Goal: Task Accomplishment & Management: Use online tool/utility

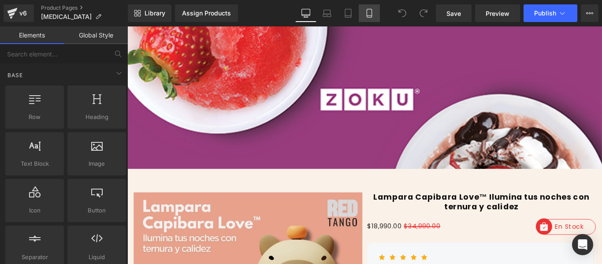
click at [359, 16] on link "Mobile" at bounding box center [369, 13] width 21 height 18
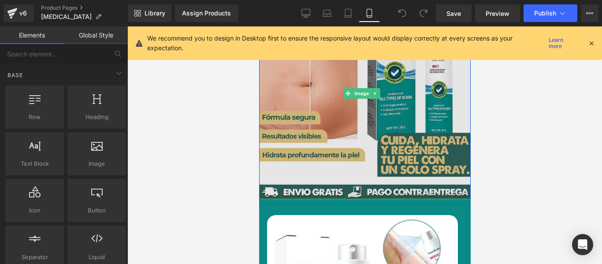
scroll to position [132, 0]
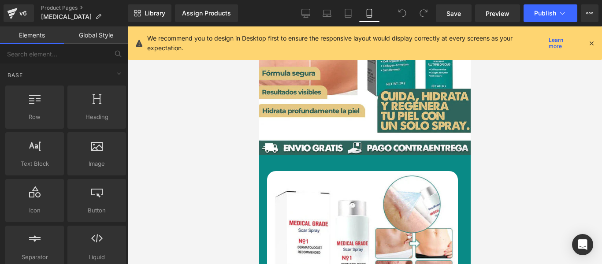
click at [589, 40] on icon at bounding box center [591, 43] width 8 height 8
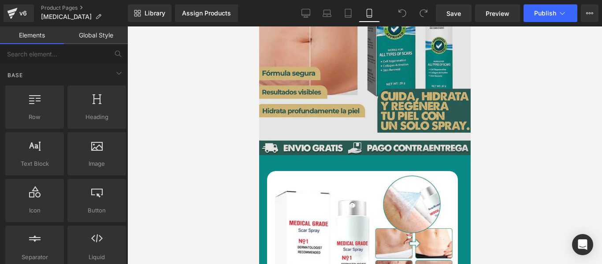
scroll to position [0, 0]
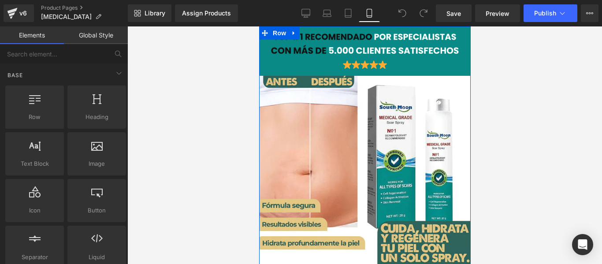
click at [263, 66] on div "Image Image" at bounding box center [364, 164] width 211 height 248
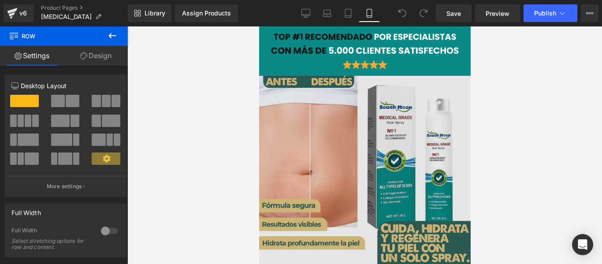
click at [296, 137] on img at bounding box center [364, 181] width 211 height 211
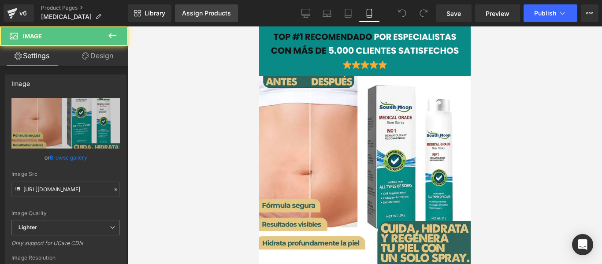
click at [205, 14] on div "Assign Products" at bounding box center [206, 13] width 49 height 7
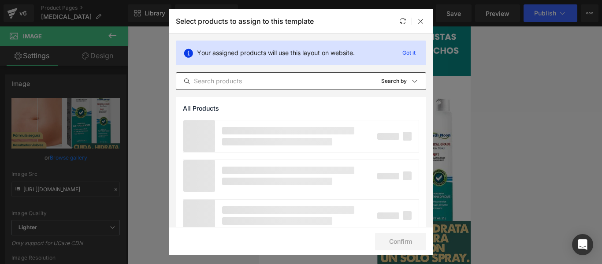
click at [218, 87] on div "All Products Shopify Collections Product Templates Shopify Collections Sort: Se…" at bounding box center [301, 81] width 250 height 18
click at [226, 82] on input "text" at bounding box center [274, 81] width 197 height 11
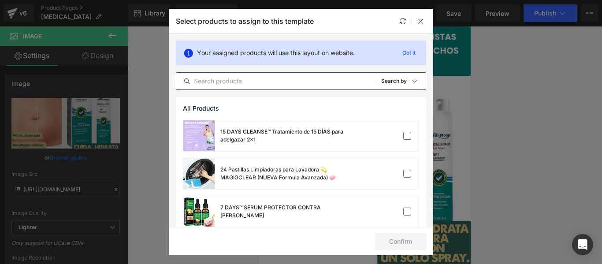
drag, startPoint x: 226, startPoint y: 71, endPoint x: 226, endPoint y: 79, distance: 7.9
click at [226, 74] on div "Your assigned products will use this layout on website. Got it All Products Sho…" at bounding box center [301, 64] width 264 height 63
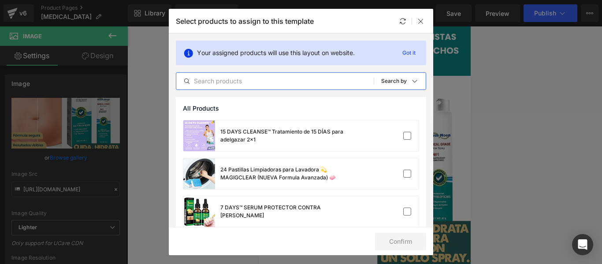
click at [227, 80] on input "text" at bounding box center [274, 81] width 197 height 11
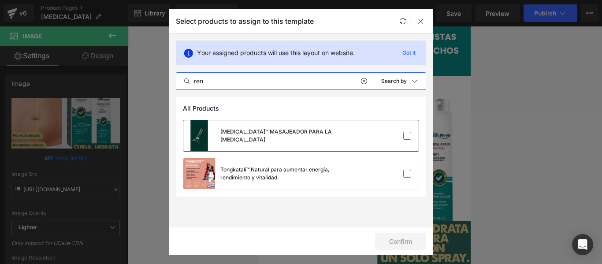
type input "ren"
click at [293, 130] on div "[MEDICAL_DATA]™ MASAJEADOR PARA LA [MEDICAL_DATA]" at bounding box center [267, 135] width 169 height 31
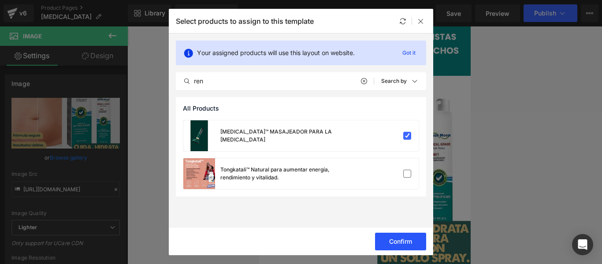
click at [409, 247] on button "Confirm" at bounding box center [400, 242] width 51 height 18
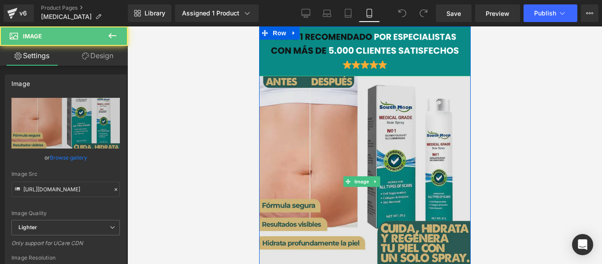
click at [318, 147] on img at bounding box center [364, 181] width 211 height 211
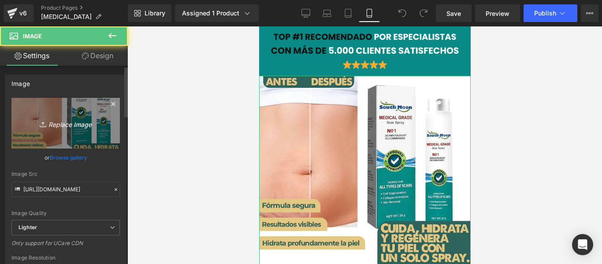
click at [69, 127] on icon "Replace Image" at bounding box center [65, 123] width 70 height 11
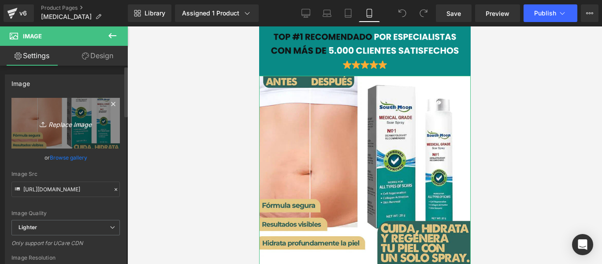
type input "C:\fakepath\(Español).jpg"
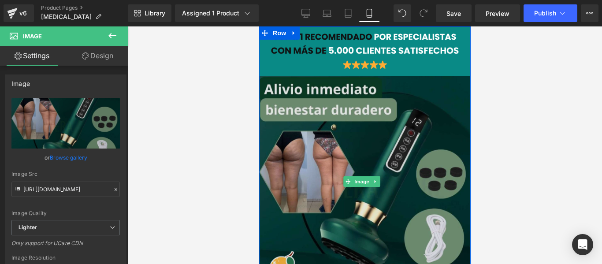
type input "[URL][DOMAIN_NAME]"
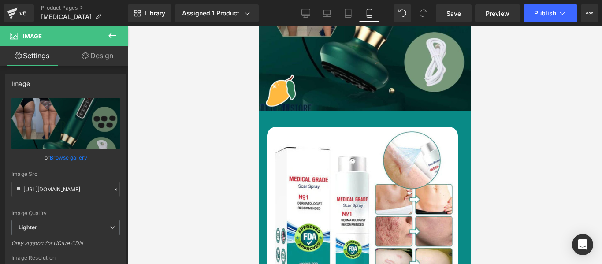
scroll to position [264, 0]
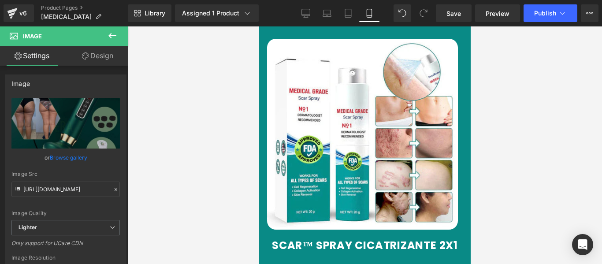
click at [335, 141] on img at bounding box center [361, 134] width 191 height 191
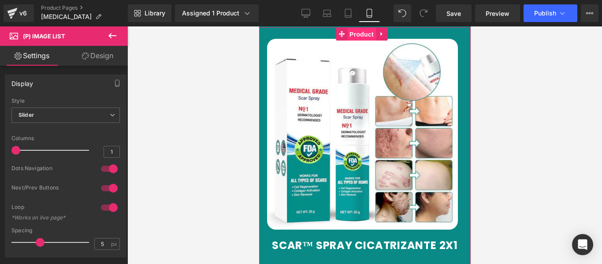
click at [355, 30] on span "Product" at bounding box center [361, 34] width 29 height 13
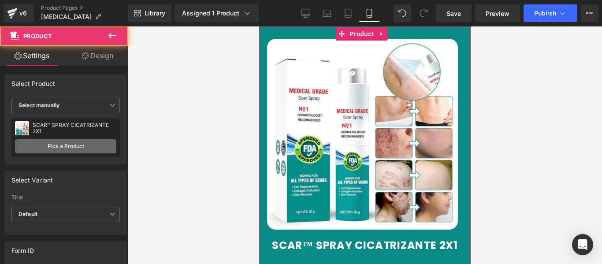
click at [67, 146] on link "Pick a Product" at bounding box center [65, 146] width 101 height 14
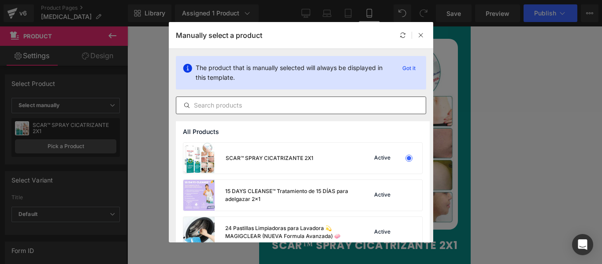
click at [222, 104] on input "text" at bounding box center [300, 105] width 249 height 11
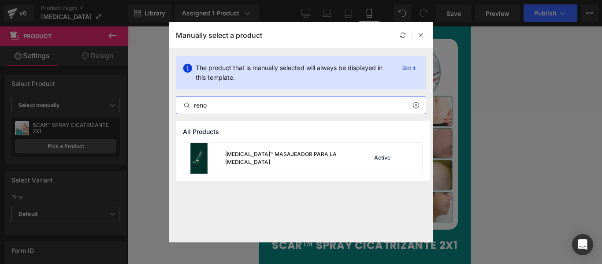
type input "reno"
click at [272, 162] on div "[MEDICAL_DATA]™ MASAJEADOR PARA LA [MEDICAL_DATA]" at bounding box center [269, 158] width 172 height 31
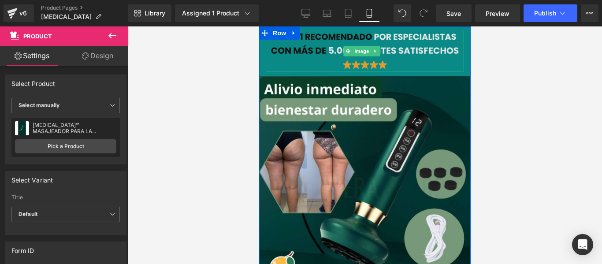
click at [269, 66] on img at bounding box center [364, 51] width 198 height 41
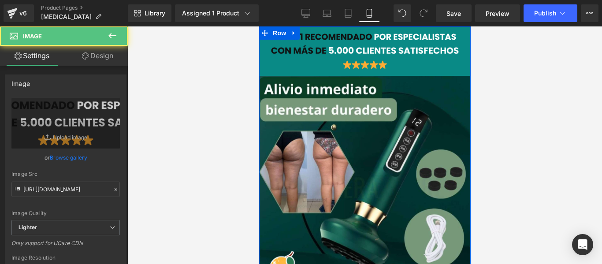
click at [263, 66] on div "Image Image" at bounding box center [364, 164] width 211 height 248
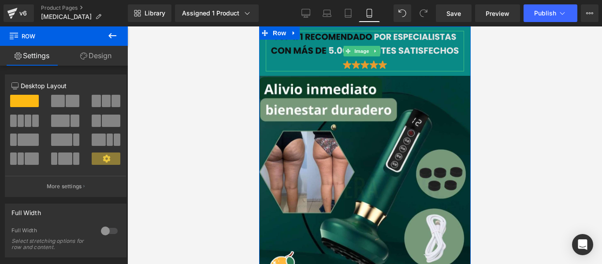
click at [269, 65] on img at bounding box center [364, 51] width 198 height 41
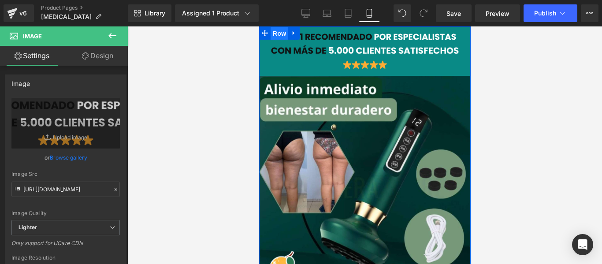
click at [284, 34] on span "Row" at bounding box center [279, 33] width 18 height 13
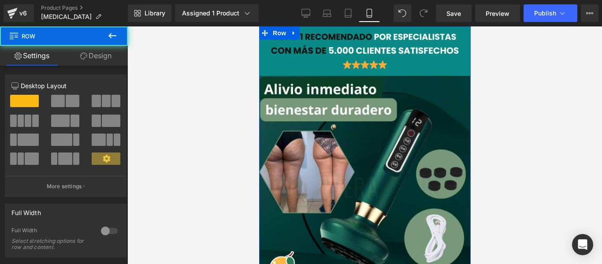
click at [84, 51] on link "Design" at bounding box center [96, 56] width 64 height 20
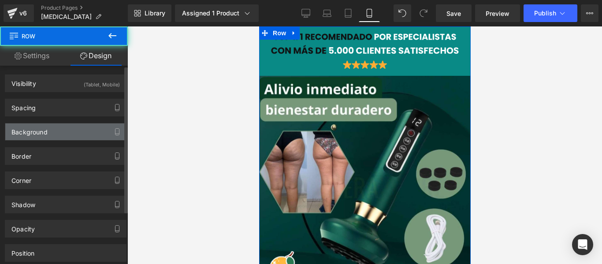
click at [57, 134] on div "Background" at bounding box center [65, 131] width 121 height 17
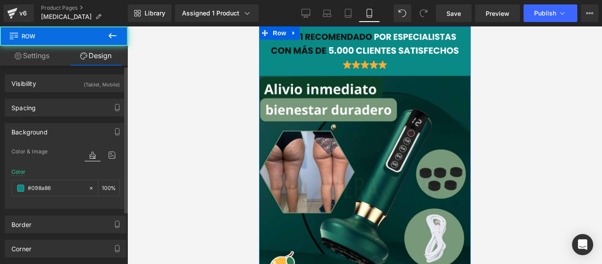
type input "#098a86"
type input "100"
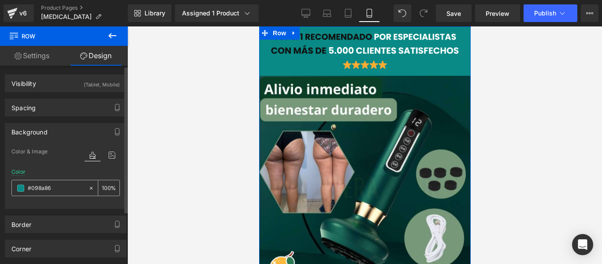
drag, startPoint x: 63, startPoint y: 196, endPoint x: 55, endPoint y: 193, distance: 8.4
click at [63, 196] on div "#098a86 100 %" at bounding box center [65, 188] width 108 height 16
click at [55, 193] on div "#098a86" at bounding box center [50, 187] width 76 height 15
click at [54, 189] on input "#098a86" at bounding box center [56, 188] width 56 height 10
paste input "12b27"
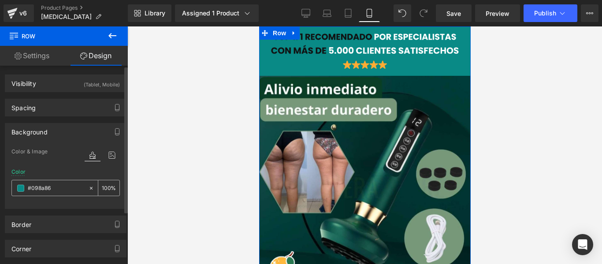
type input "#012b27"
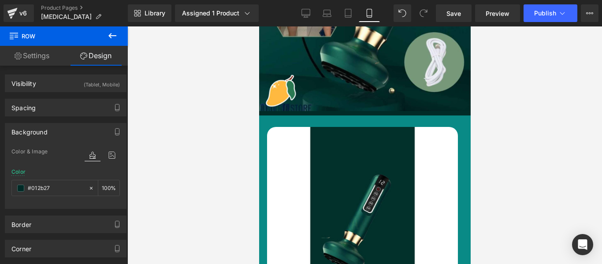
scroll to position [308, 0]
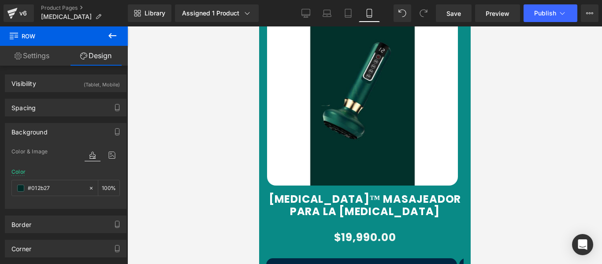
click at [259, 98] on div "Sale Off (P) Image ‹" at bounding box center [364, 183] width 211 height 400
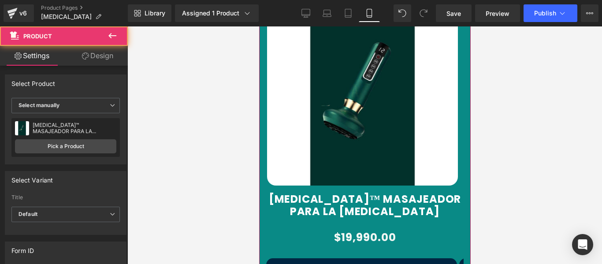
click at [259, 26] on div at bounding box center [259, 26] width 0 height 0
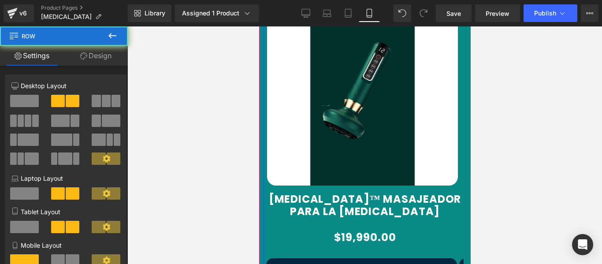
scroll to position [176, 0]
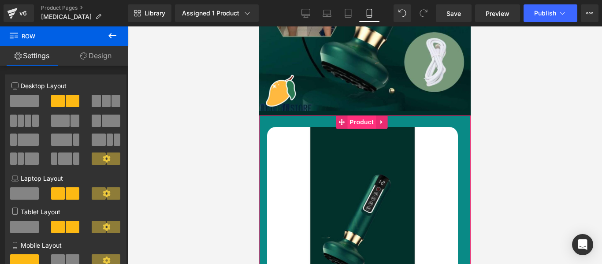
click at [361, 115] on span "Product" at bounding box center [361, 121] width 29 height 13
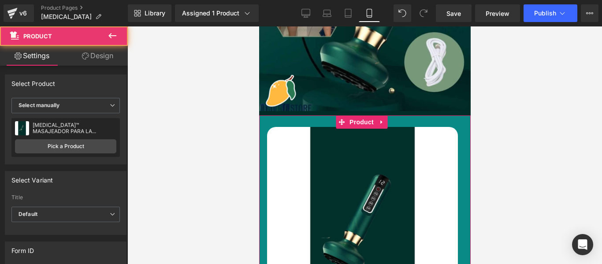
click at [103, 63] on link "Design" at bounding box center [98, 56] width 64 height 20
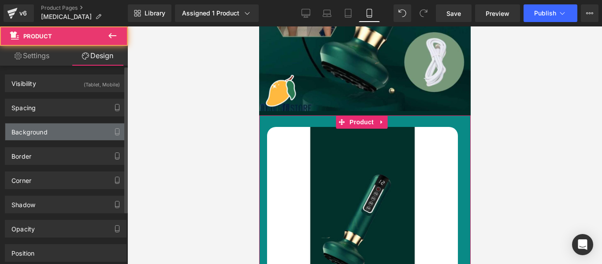
click at [58, 129] on div "Background" at bounding box center [65, 131] width 121 height 17
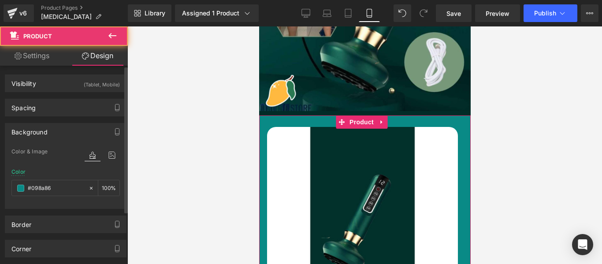
type input "#098a86"
type input "100"
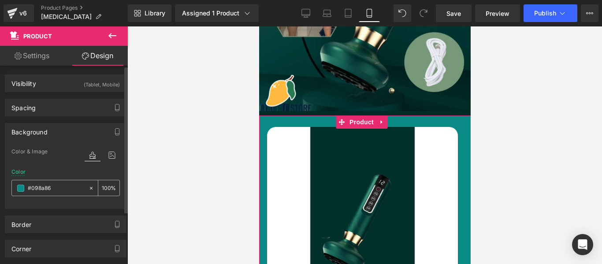
click at [65, 190] on input "#098a86" at bounding box center [56, 188] width 56 height 10
paste input "12b27"
type input "#012b27"
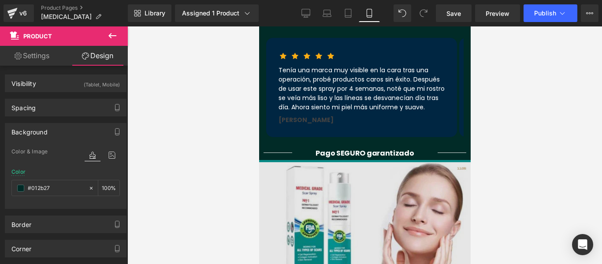
scroll to position [617, 0]
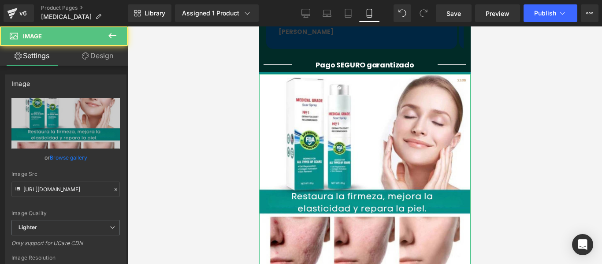
click at [96, 50] on link "Design" at bounding box center [98, 56] width 64 height 20
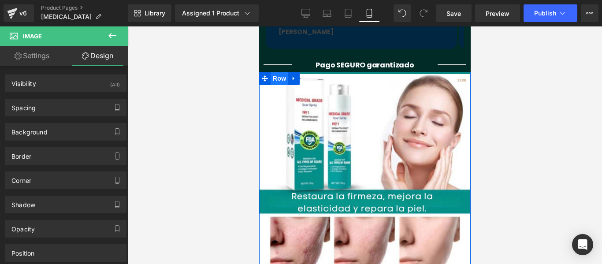
click at [280, 72] on span "Row" at bounding box center [279, 78] width 18 height 13
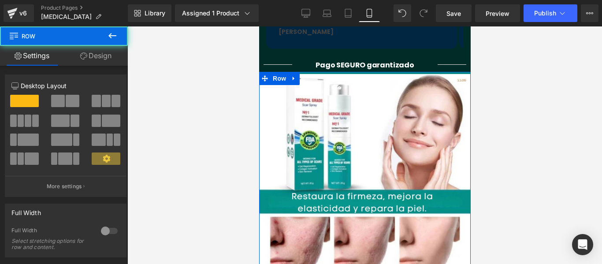
drag, startPoint x: 69, startPoint y: 54, endPoint x: 50, endPoint y: 140, distance: 88.3
click at [70, 53] on link "Design" at bounding box center [96, 56] width 64 height 20
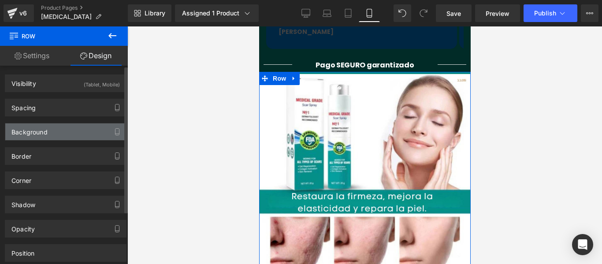
click at [47, 130] on div "Background" at bounding box center [29, 129] width 36 height 12
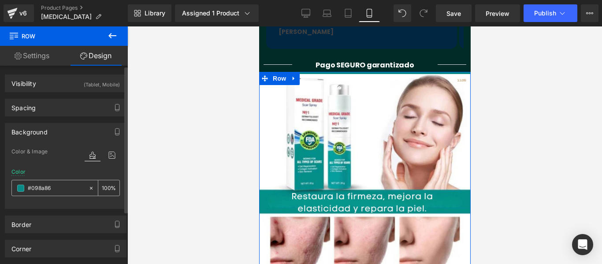
click at [70, 185] on input "#098a86" at bounding box center [56, 188] width 56 height 10
paste input "12b27"
type input "#012b27"
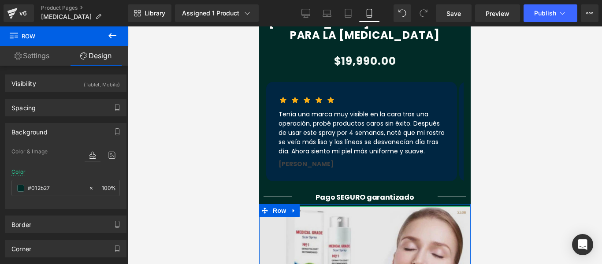
scroll to position [705, 0]
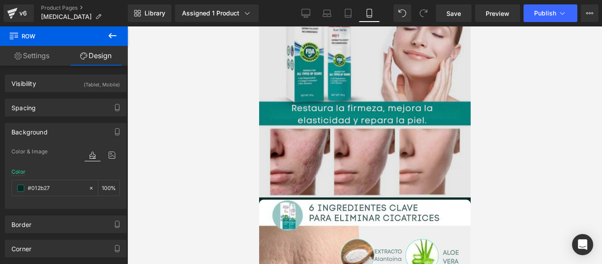
click at [339, 161] on img at bounding box center [364, 91] width 211 height 211
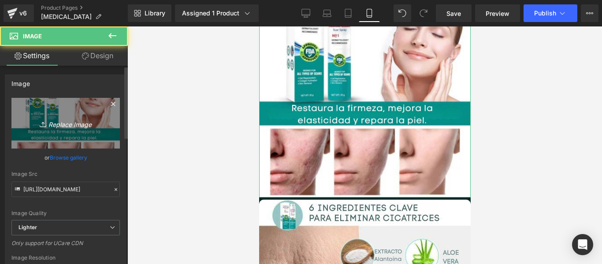
click at [33, 132] on link "Replace Image" at bounding box center [65, 123] width 108 height 51
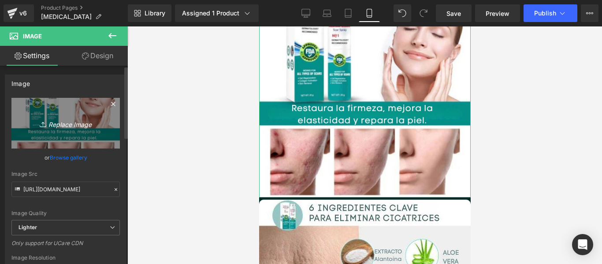
type input "C:\fakepath\5.jpg"
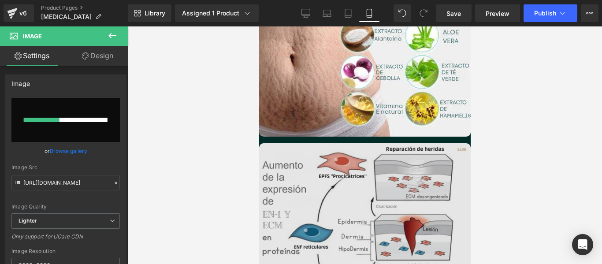
scroll to position [1013, 0]
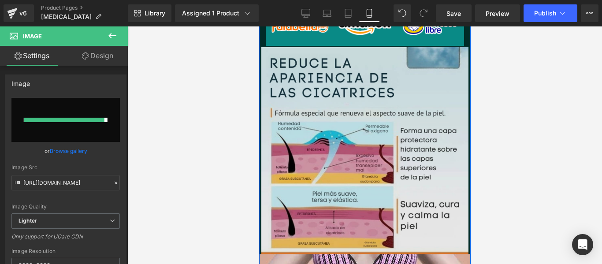
type input "[URL][DOMAIN_NAME]"
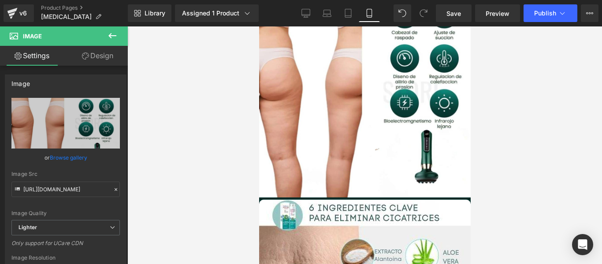
scroll to position [837, 0]
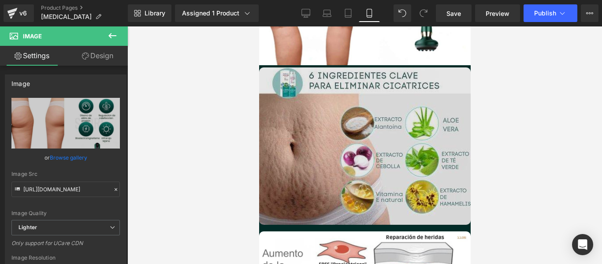
click at [355, 148] on img at bounding box center [364, 145] width 211 height 157
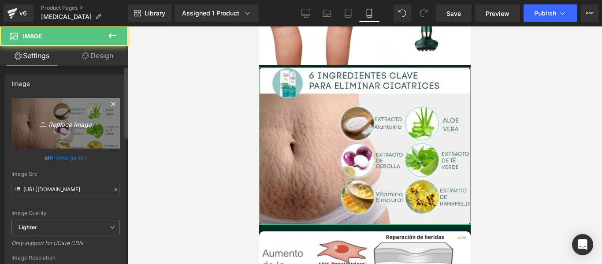
click at [67, 123] on icon "Replace Image" at bounding box center [65, 123] width 70 height 11
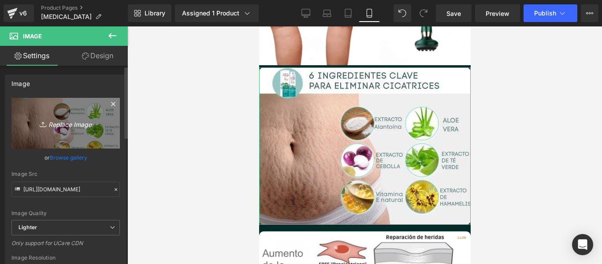
type input "C:\fakepath\105-[MEDICAL_DATA]-3.jpg"
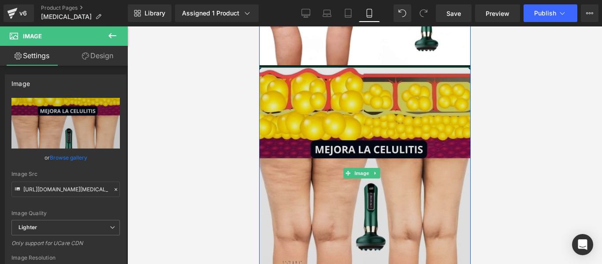
type input "[URL][DOMAIN_NAME][MEDICAL_DATA]"
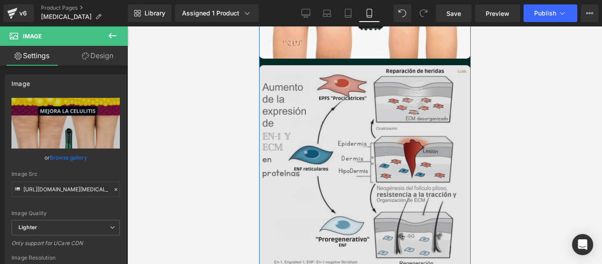
click at [354, 129] on img at bounding box center [364, 170] width 211 height 211
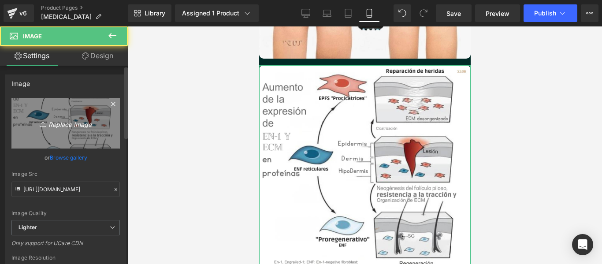
click at [79, 121] on icon "Replace Image" at bounding box center [65, 123] width 70 height 11
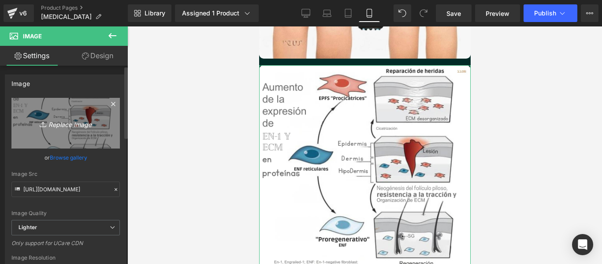
type input "C:\fakepath\Copia de Copia de Copia de Copia de Copia de Copia de Copia de Copi…"
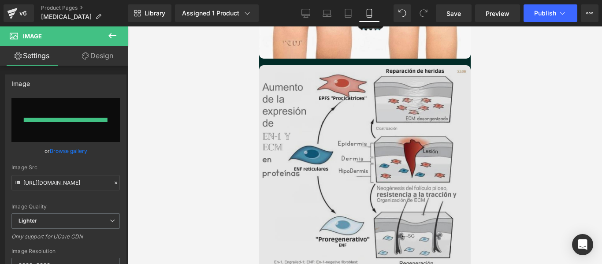
type input "[URL][DOMAIN_NAME]"
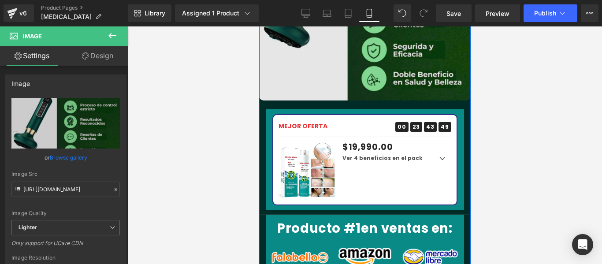
scroll to position [1410, 0]
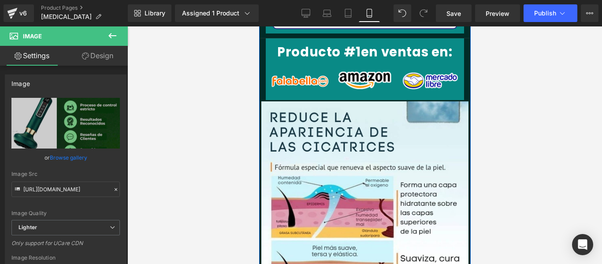
click at [318, 152] on img at bounding box center [364, 204] width 207 height 207
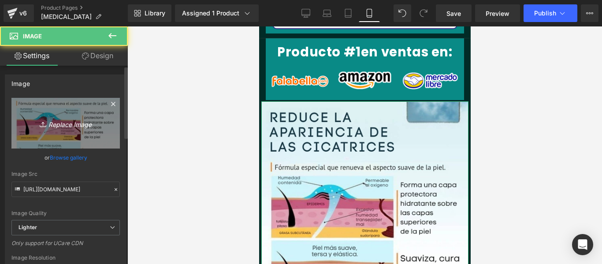
click at [57, 127] on icon "Replace Image" at bounding box center [65, 123] width 70 height 11
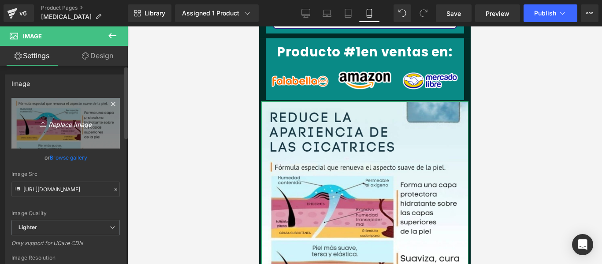
type input "C:\fakepath\(Español) (Español).jpg"
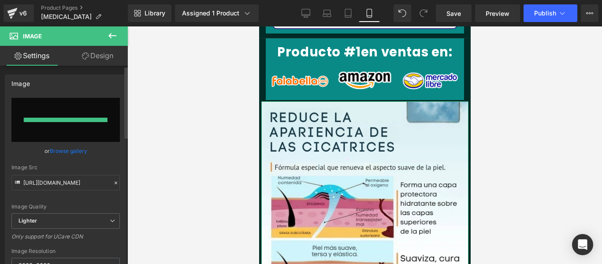
type input "[URL][DOMAIN_NAME]"
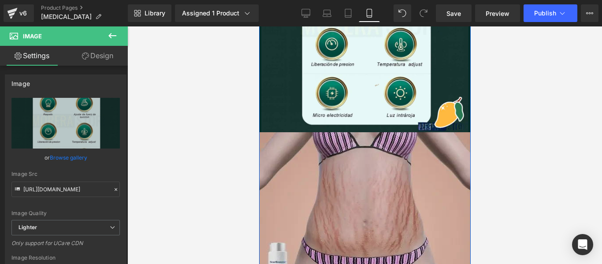
scroll to position [1674, 0]
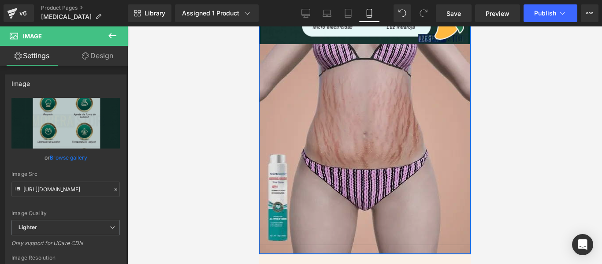
click at [318, 133] on img at bounding box center [364, 149] width 211 height 211
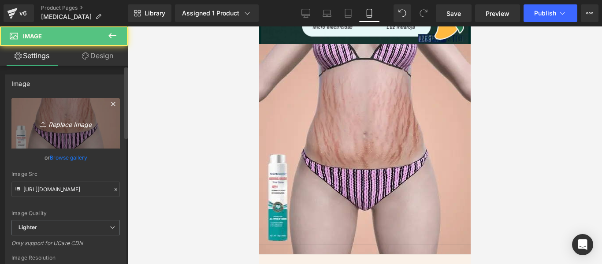
click at [61, 135] on link "Replace Image" at bounding box center [65, 123] width 108 height 51
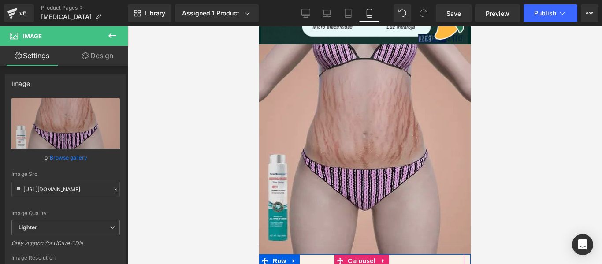
scroll to position [1630, 0]
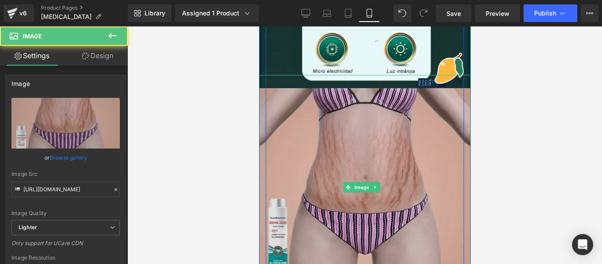
click at [346, 155] on img at bounding box center [364, 193] width 211 height 211
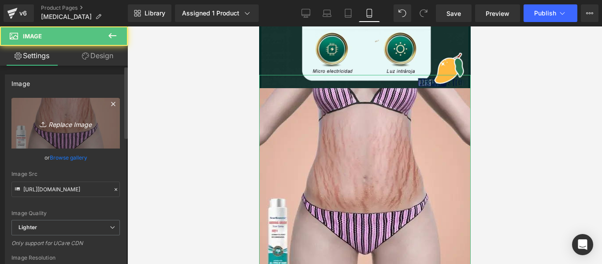
click at [62, 119] on icon "Replace Image" at bounding box center [65, 123] width 70 height 11
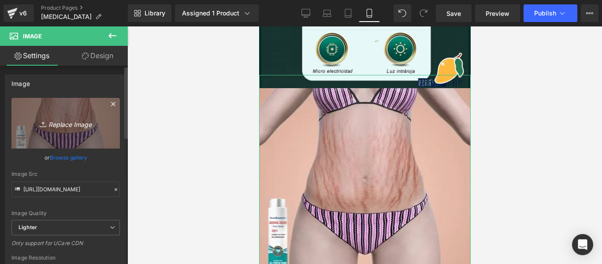
type input "C:\fakepath\Copia de Copia de Copia de Copia de Copia de Copia de Copia de Copi…"
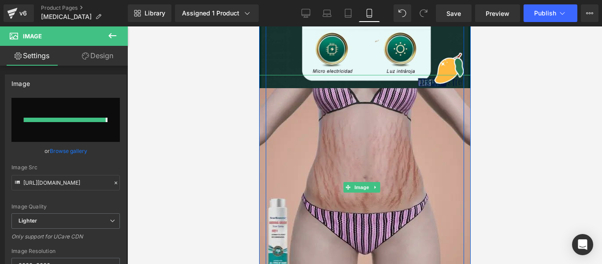
type input "[URL][DOMAIN_NAME]"
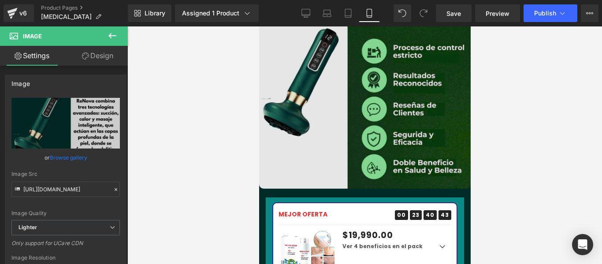
scroll to position [1277, 0]
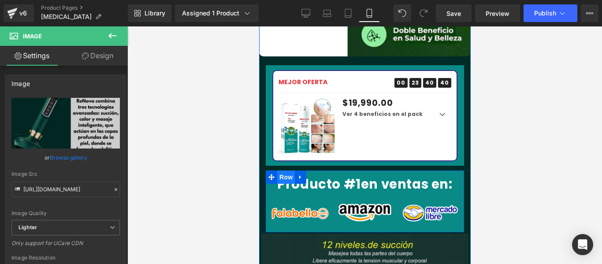
click at [288, 170] on span "Row" at bounding box center [286, 176] width 18 height 13
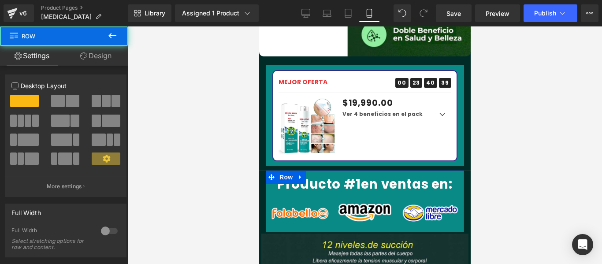
click at [101, 51] on link "Design" at bounding box center [96, 56] width 64 height 20
click at [0, 0] on div "Background" at bounding box center [0, 0] width 0 height 0
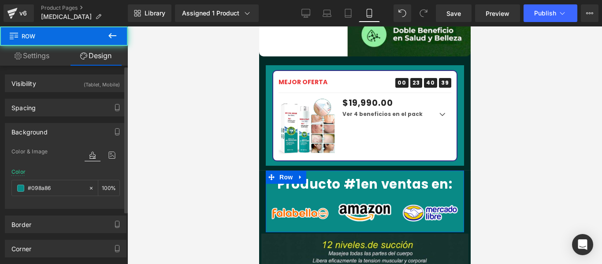
type input "#098a86"
type input "100"
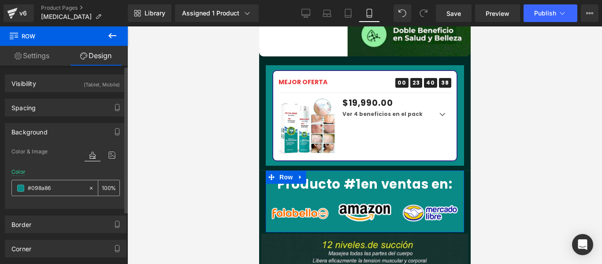
click at [72, 182] on div "#098a86" at bounding box center [50, 187] width 76 height 15
click at [67, 188] on input "#098a86" at bounding box center [56, 188] width 56 height 10
paste input "12b27"
type input "#012b27"
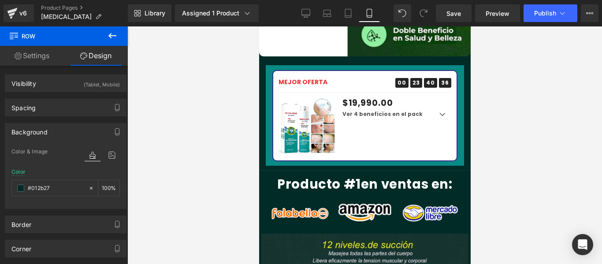
scroll to position [1189, 0]
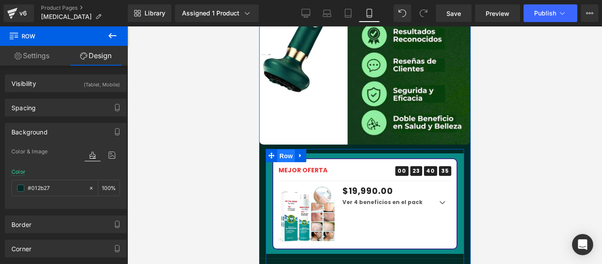
click at [290, 149] on span "Row" at bounding box center [286, 155] width 18 height 13
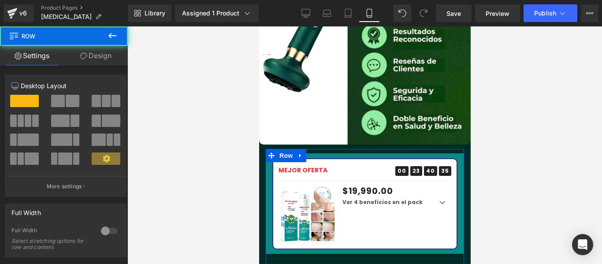
click at [86, 60] on link "Design" at bounding box center [96, 56] width 64 height 20
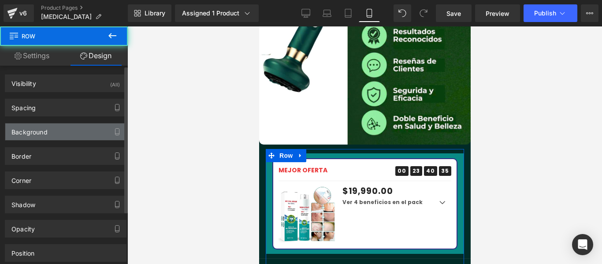
click at [53, 136] on div "Background" at bounding box center [65, 131] width 121 height 17
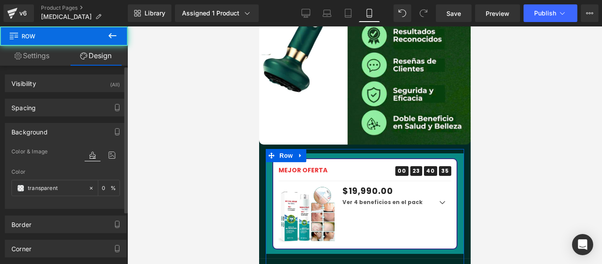
type input "transparent"
type input "0"
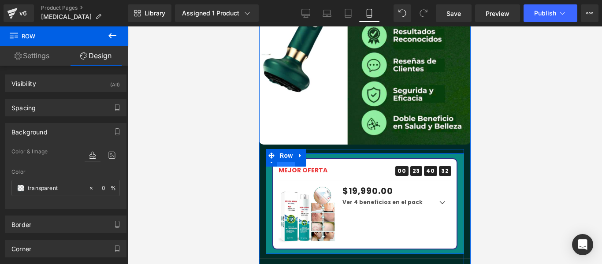
click at [287, 153] on span "Row" at bounding box center [286, 159] width 18 height 13
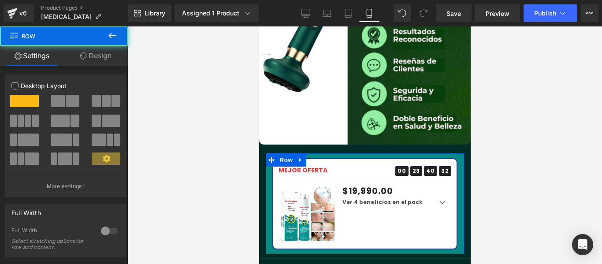
click at [96, 59] on link "Design" at bounding box center [96, 56] width 64 height 20
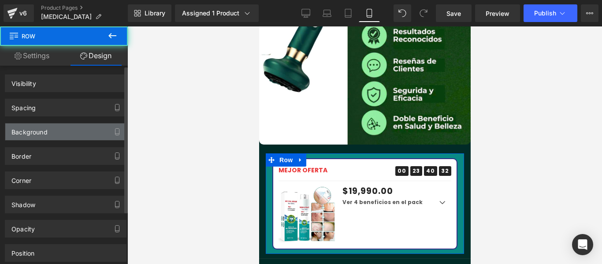
click at [56, 132] on div "Background" at bounding box center [65, 131] width 121 height 17
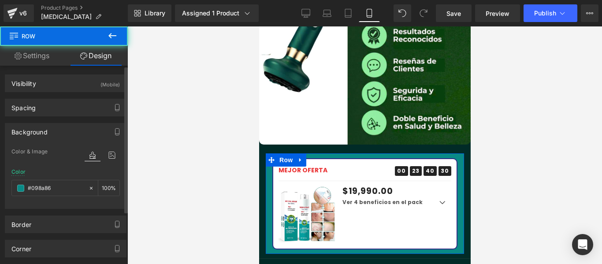
type input "#098a86"
type input "100"
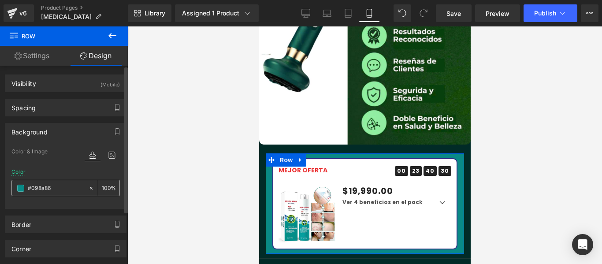
click at [61, 186] on input "#098a86" at bounding box center [56, 188] width 56 height 10
paste input "12b27"
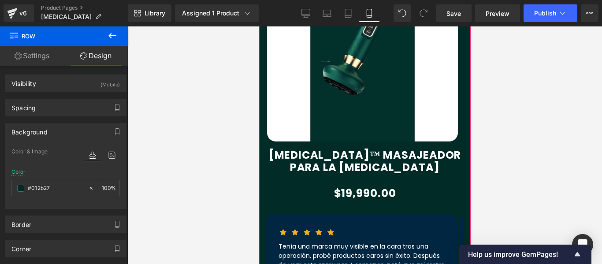
scroll to position [440, 0]
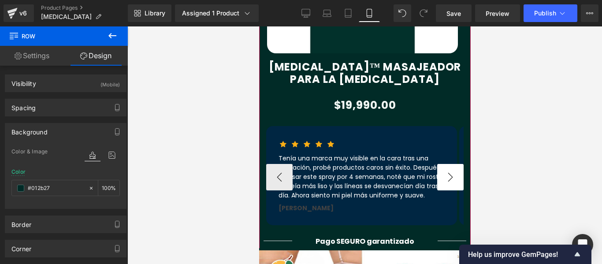
type input "#012b27"
click at [441, 170] on button "›" at bounding box center [450, 177] width 26 height 26
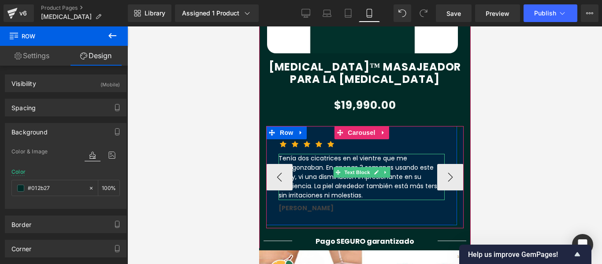
click at [355, 198] on div at bounding box center [361, 199] width 166 height 2
click at [352, 179] on p "Tenía dos cicatrices en el vientre que me avergonzaban. En apenas 3 semanas usa…" at bounding box center [361, 177] width 166 height 46
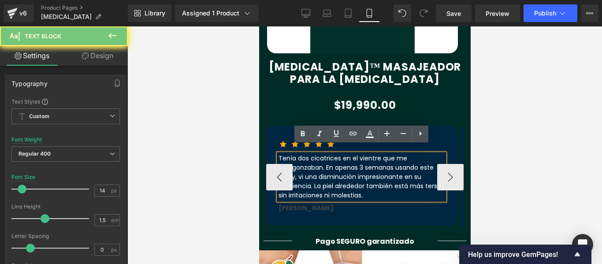
click at [352, 179] on p "Tenía dos cicatrices en el vientre que me avergonzaban. En apenas 3 semanas usa…" at bounding box center [361, 177] width 166 height 46
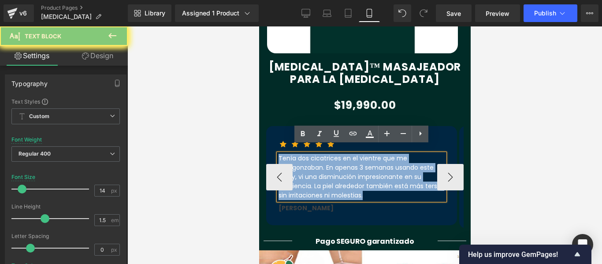
click at [352, 179] on p "Tenía dos cicatrices en el vientre que me avergonzaban. En apenas 3 semanas usa…" at bounding box center [361, 177] width 166 height 46
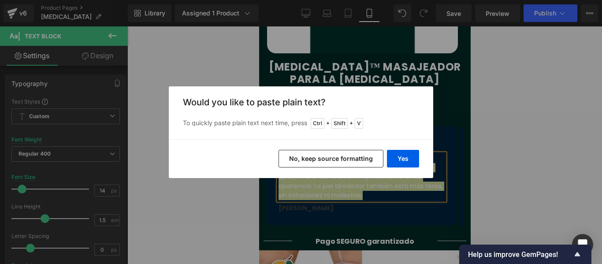
click at [417, 168] on div "Yes No, keep source formatting" at bounding box center [301, 158] width 264 height 39
click at [409, 162] on button "Yes" at bounding box center [403, 159] width 32 height 18
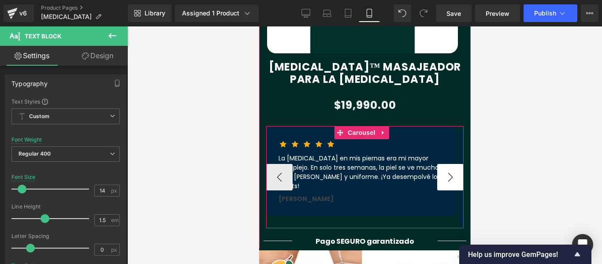
click at [441, 170] on button "›" at bounding box center [450, 177] width 26 height 26
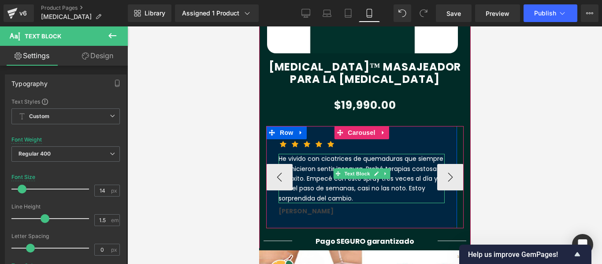
click at [388, 175] on p "He vivido con cicatrices de quemaduras que siempre me hicieron sentir insegura.…" at bounding box center [361, 178] width 166 height 49
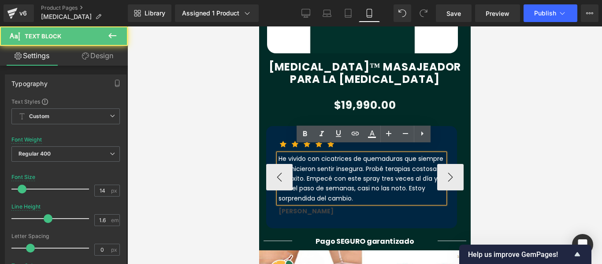
click at [387, 178] on p "He vivido con cicatrices de quemaduras que siempre me hicieron sentir insegura.…" at bounding box center [361, 178] width 166 height 49
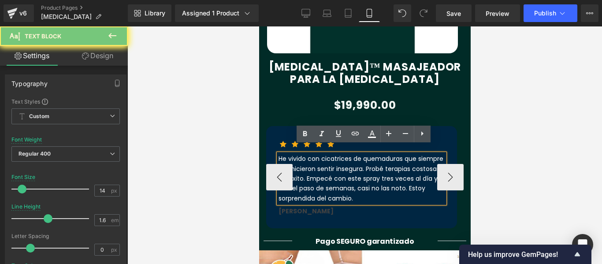
click at [387, 178] on p "He vivido con cicatrices de quemaduras que siempre me hicieron sentir insegura.…" at bounding box center [361, 178] width 166 height 49
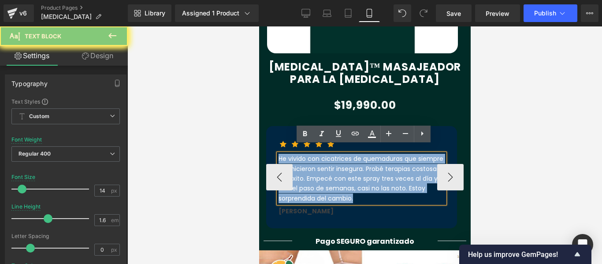
click at [387, 178] on p "He vivido con cicatrices de quemaduras que siempre me hicieron sentir insegura.…" at bounding box center [361, 178] width 166 height 49
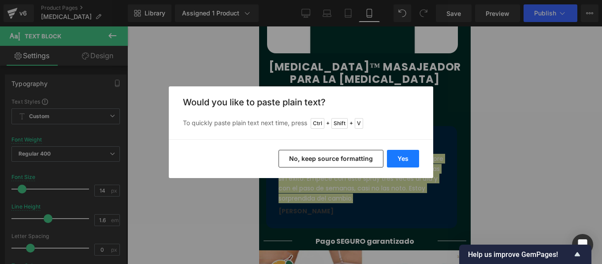
click at [407, 162] on button "Yes" at bounding box center [403, 159] width 32 height 18
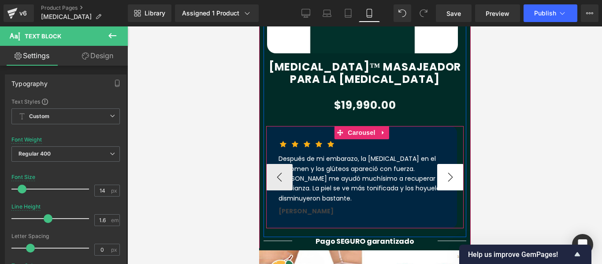
click at [437, 170] on button "›" at bounding box center [450, 177] width 26 height 26
click at [440, 170] on button "›" at bounding box center [450, 177] width 26 height 26
click at [444, 172] on button "›" at bounding box center [450, 177] width 26 height 26
click at [364, 182] on p "Después de mi embarazo, la [MEDICAL_DATA] en el abdomen y los glúteos apareció …" at bounding box center [361, 178] width 166 height 49
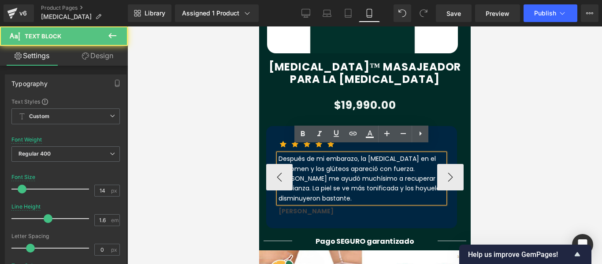
click at [364, 182] on p "Después de mi embarazo, la [MEDICAL_DATA] en el abdomen y los glúteos apareció …" at bounding box center [361, 178] width 166 height 49
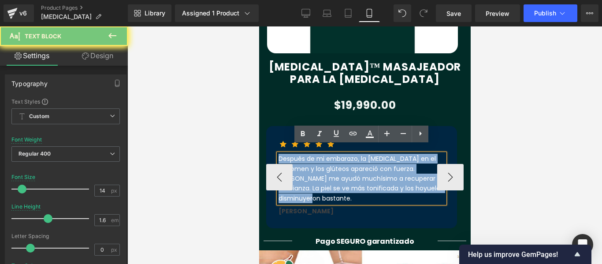
click at [364, 182] on p "Después de mi embarazo, la [MEDICAL_DATA] en el abdomen y los glúteos apareció …" at bounding box center [361, 178] width 166 height 49
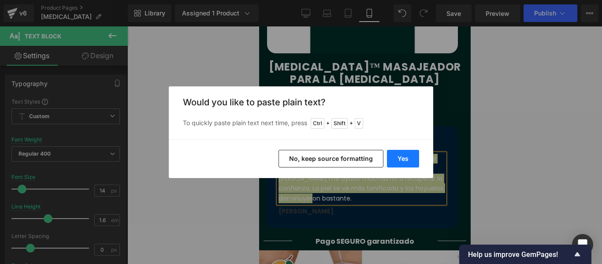
click at [416, 164] on button "Yes" at bounding box center [403, 159] width 32 height 18
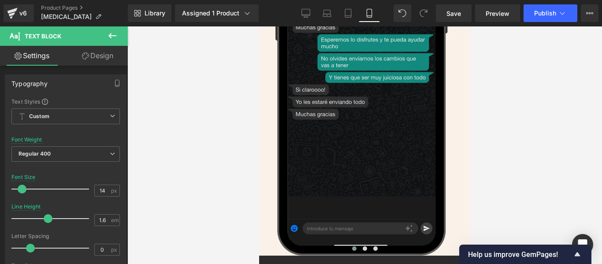
scroll to position [2202, 0]
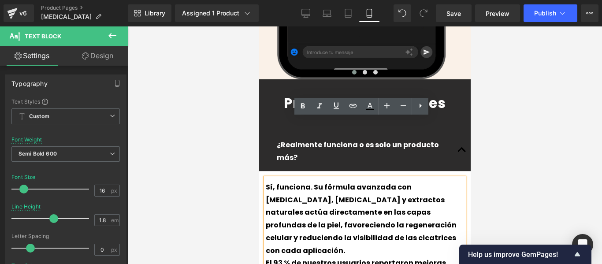
drag, startPoint x: 282, startPoint y: 137, endPoint x: 274, endPoint y: 133, distance: 9.3
click at [282, 181] on p "Sí, funciona. Su fórmula avanzada con [MEDICAL_DATA], [MEDICAL_DATA] y extracto…" at bounding box center [364, 219] width 198 height 76
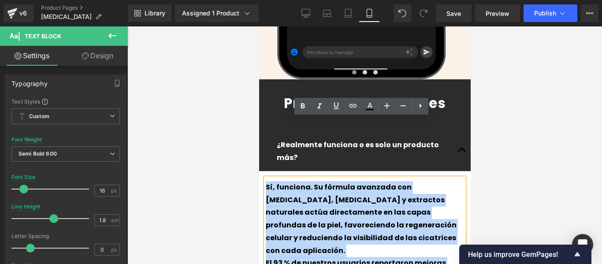
drag, startPoint x: 266, startPoint y: 125, endPoint x: 414, endPoint y: 191, distance: 162.5
click at [414, 191] on div "Sí, funciona. Su fórmula avanzada con [MEDICAL_DATA], [MEDICAL_DATA] y extracto…" at bounding box center [364, 230] width 198 height 104
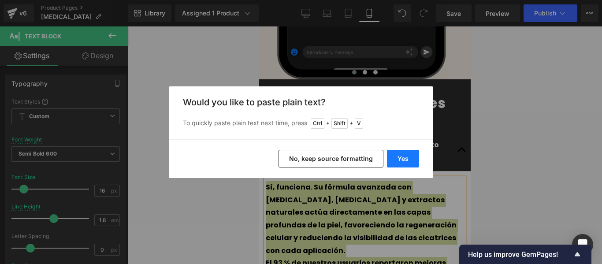
click at [403, 157] on button "Yes" at bounding box center [403, 159] width 32 height 18
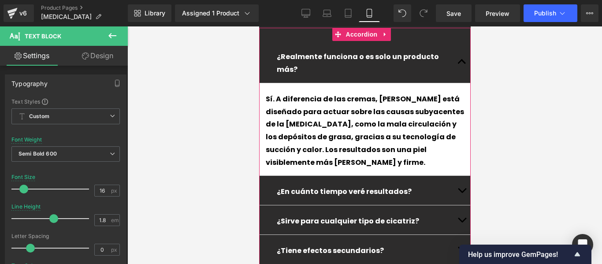
click at [456, 176] on button "button" at bounding box center [461, 190] width 18 height 29
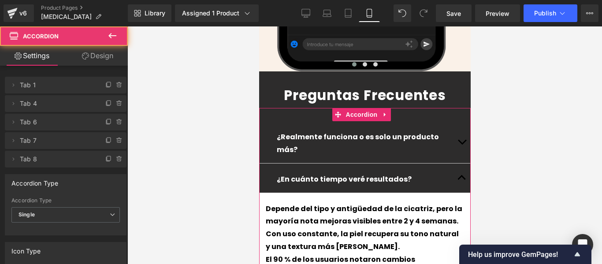
scroll to position [2298, 0]
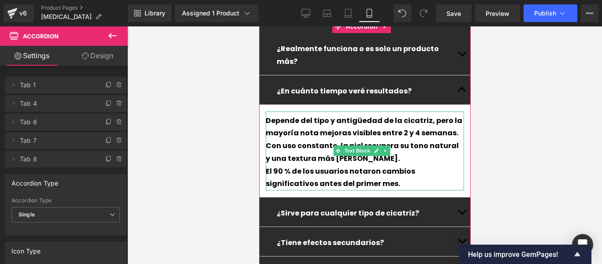
click at [322, 165] on div "El 90 % de los usuarios notaron cambios significativos antes del primer mes." at bounding box center [364, 178] width 198 height 26
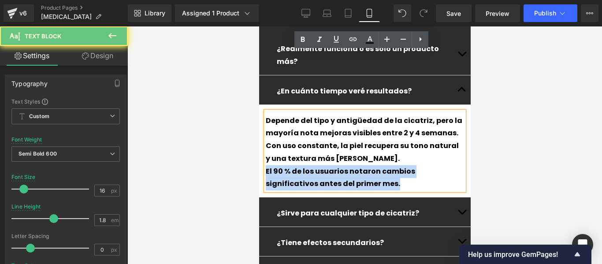
click at [322, 165] on div "El 90 % de los usuarios notaron cambios significativos antes del primer mes." at bounding box center [364, 178] width 198 height 26
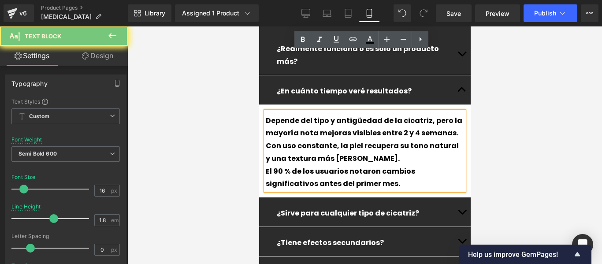
click at [282, 115] on div "Depende del tipo y antigüedad de la cicatriz, pero la mayoría nota mejoras visi…" at bounding box center [364, 128] width 198 height 26
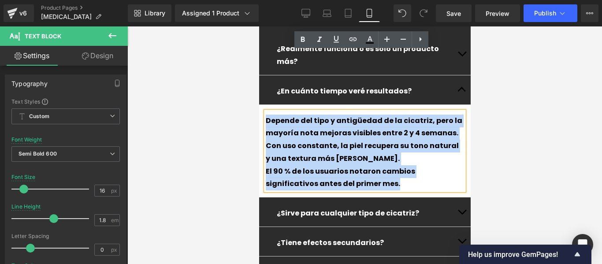
drag, startPoint x: 264, startPoint y: 52, endPoint x: 260, endPoint y: 62, distance: 10.7
click at [260, 105] on article "Depende del tipo y antigüedad de la cicatriz, pero la mayoría nota mejoras visi…" at bounding box center [364, 151] width 211 height 93
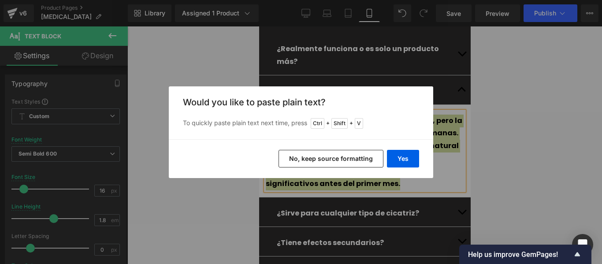
click at [382, 153] on button "No, keep source formatting" at bounding box center [330, 159] width 105 height 18
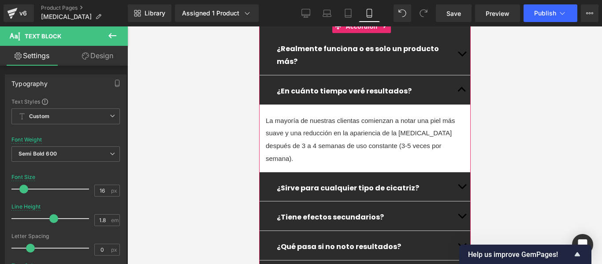
click at [259, 26] on div at bounding box center [259, 26] width 0 height 0
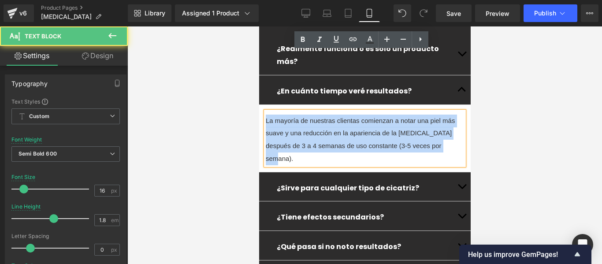
drag, startPoint x: 440, startPoint y: 87, endPoint x: 249, endPoint y: 52, distance: 193.4
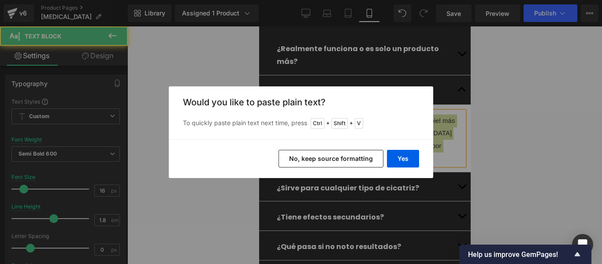
click at [410, 149] on div "Yes No, keep source formatting" at bounding box center [301, 158] width 264 height 39
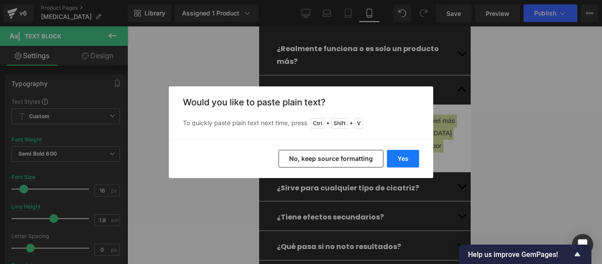
click at [414, 158] on button "Yes" at bounding box center [403, 159] width 32 height 18
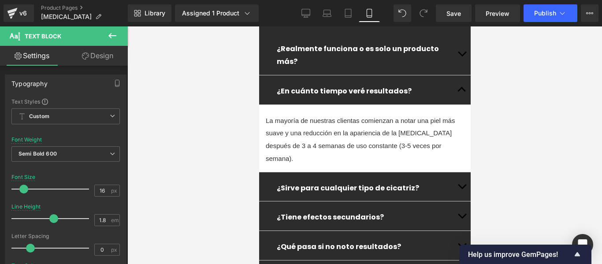
click at [491, 127] on div at bounding box center [364, 144] width 474 height 237
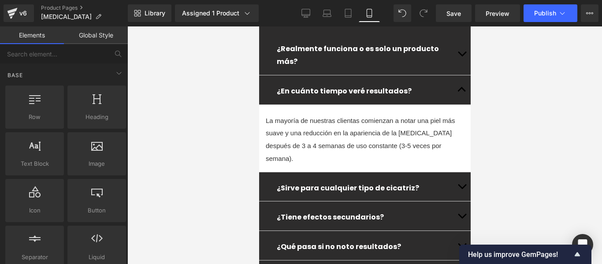
scroll to position [2254, 0]
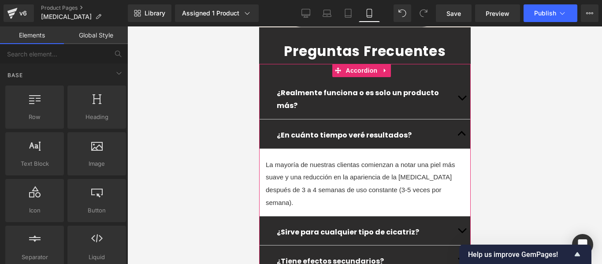
click at [455, 119] on button "button" at bounding box center [461, 133] width 18 height 29
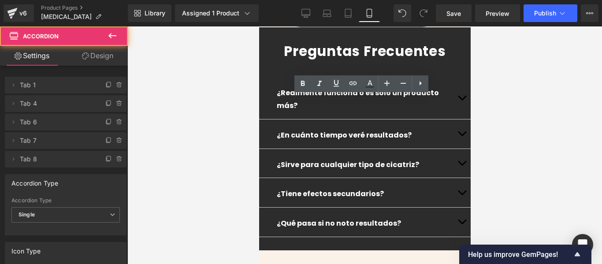
click at [452, 77] on button "button" at bounding box center [461, 98] width 18 height 42
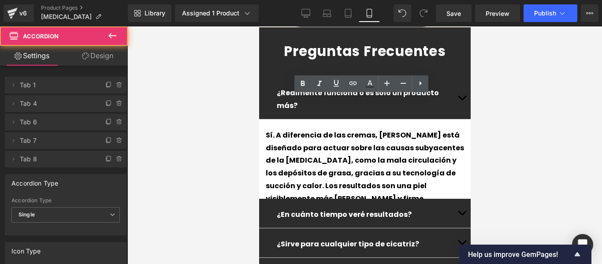
click at [452, 77] on button "button" at bounding box center [461, 98] width 18 height 42
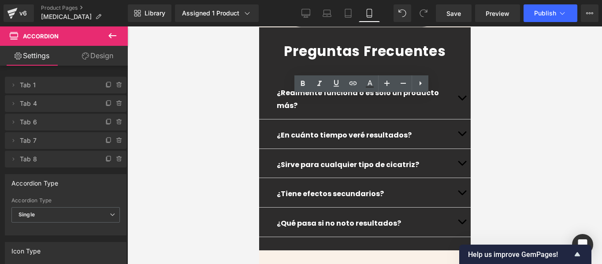
click at [455, 119] on button "button" at bounding box center [461, 133] width 18 height 29
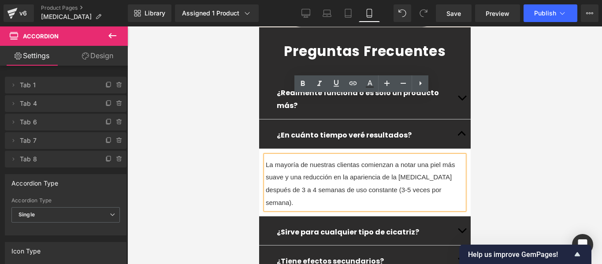
click at [404, 159] on div "La mayoría de nuestras clientas comienzan a notar una piel más suave y una redu…" at bounding box center [364, 184] width 198 height 51
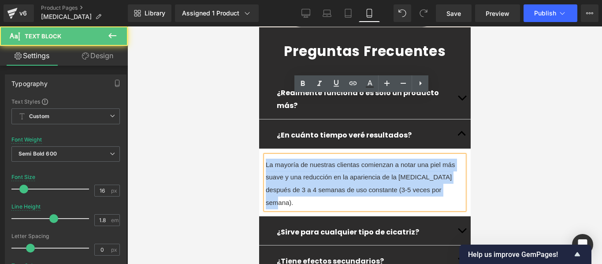
drag, startPoint x: 440, startPoint y: 133, endPoint x: 247, endPoint y: 104, distance: 195.4
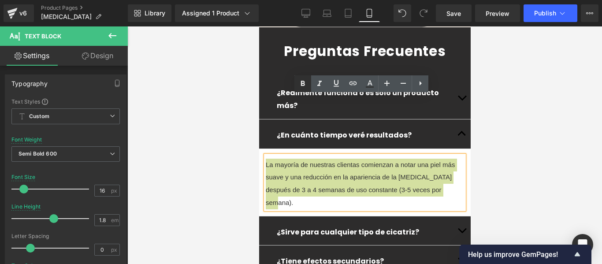
click at [299, 83] on icon at bounding box center [302, 83] width 11 height 11
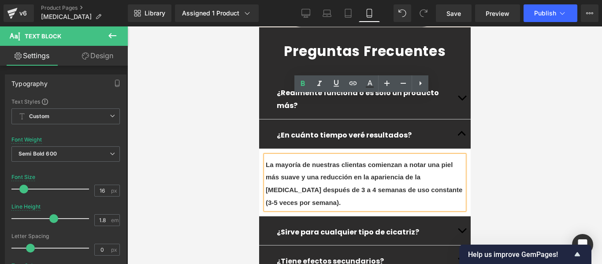
click at [361, 159] on div "La mayoría de nuestras clientas comienzan a notar una piel más suave y una redu…" at bounding box center [364, 184] width 198 height 51
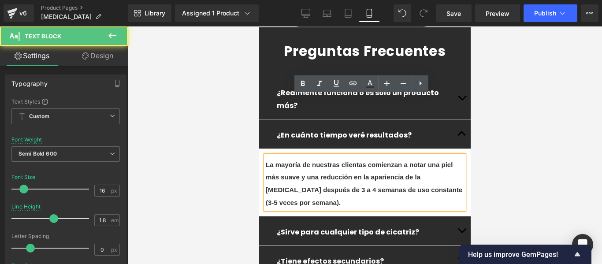
click at [455, 216] on button "button" at bounding box center [461, 230] width 18 height 29
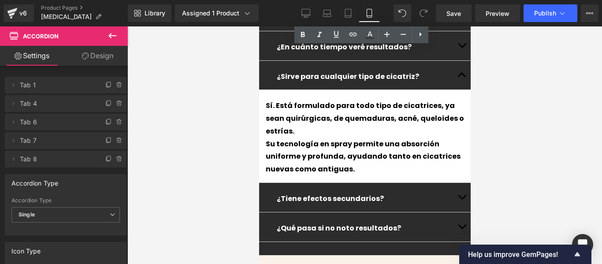
click at [452, 183] on button "button" at bounding box center [461, 197] width 18 height 29
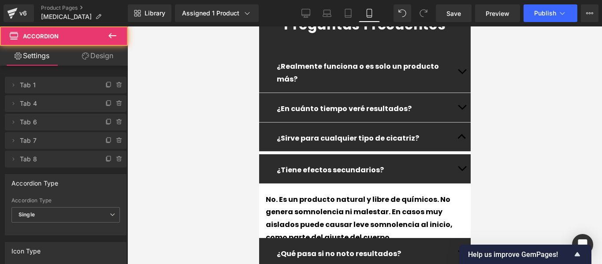
scroll to position [2275, 0]
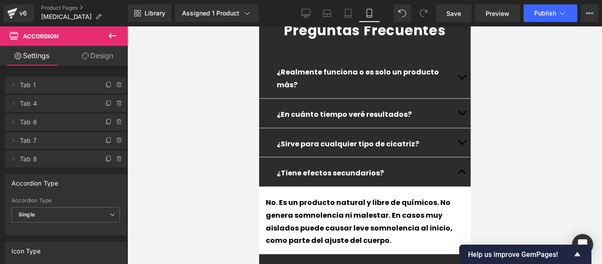
click at [455, 254] on button "button" at bounding box center [461, 268] width 18 height 29
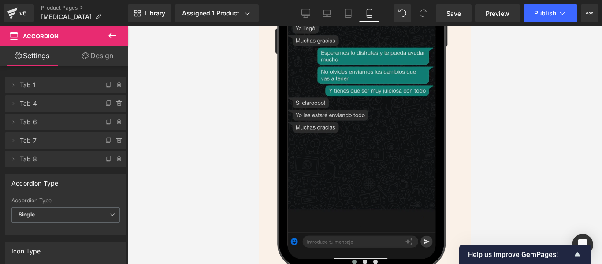
scroll to position [2189, 0]
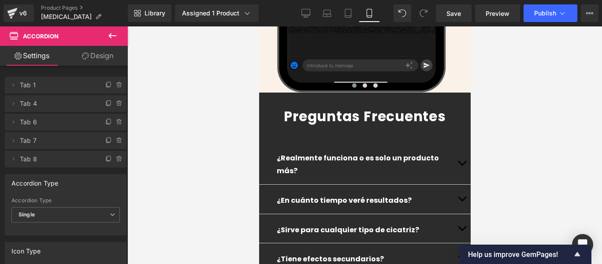
click at [452, 214] on button "button" at bounding box center [461, 228] width 18 height 29
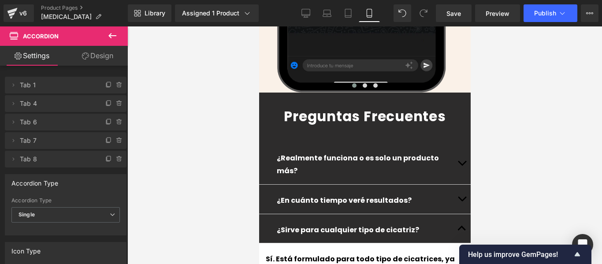
click at [412, 224] on p "¿Sirve para cualquier tipo de cicatriz?" at bounding box center [364, 230] width 176 height 13
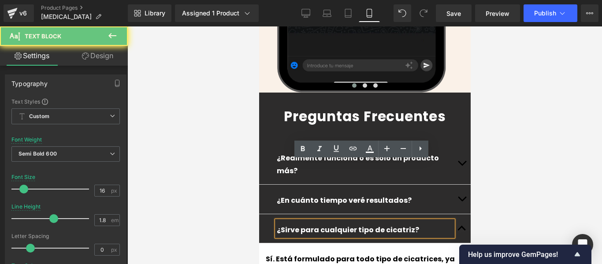
click at [412, 224] on p "¿Sirve para cualquier tipo de cicatriz?" at bounding box center [364, 230] width 176 height 13
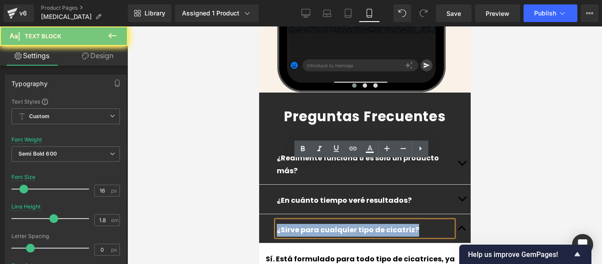
click at [412, 224] on p "¿Sirve para cualquier tipo de cicatriz?" at bounding box center [364, 230] width 176 height 13
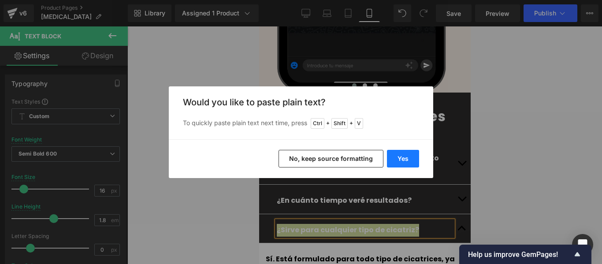
click at [401, 162] on button "Yes" at bounding box center [403, 159] width 32 height 18
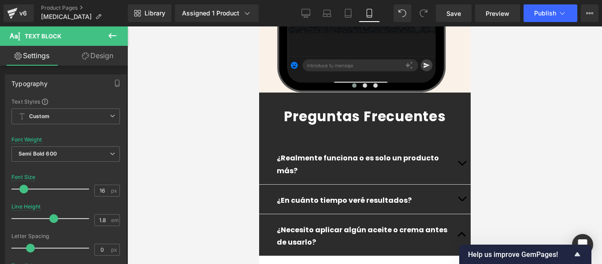
scroll to position [2277, 0]
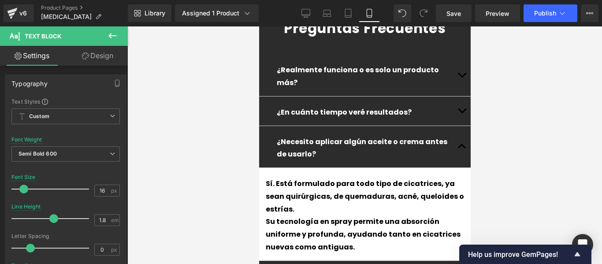
click at [454, 174] on div "Sí. Está formulado para todo tipo de cicatrices, ya sean quirúrgicas, de quemad…" at bounding box center [364, 213] width 198 height 79
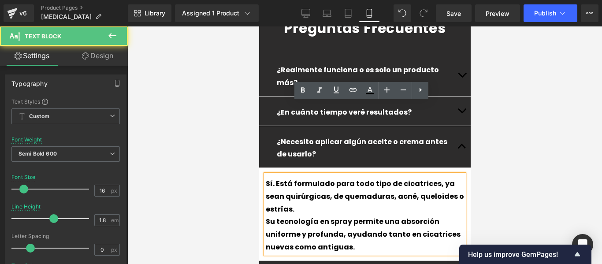
click at [454, 174] on div "Sí. Está formulado para todo tipo de cicatrices, ya sean quirúrgicas, de quemad…" at bounding box center [364, 213] width 198 height 79
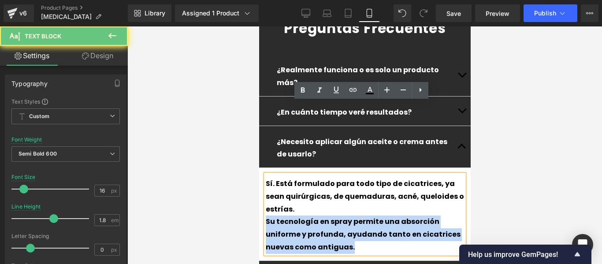
click at [454, 215] on div "Su tecnología en spray permite una absorción uniforme y profunda, ayudando tant…" at bounding box center [364, 234] width 198 height 38
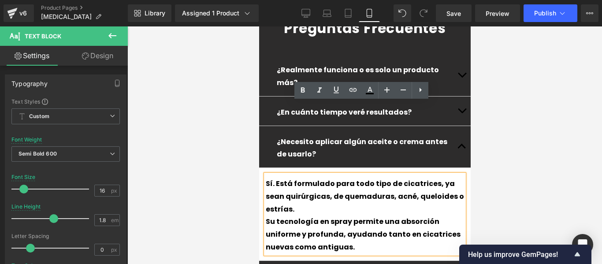
click at [271, 174] on div "Sí. Está formulado para todo tipo de cicatrices, ya sean quirúrgicas, de quemad…" at bounding box center [364, 213] width 198 height 79
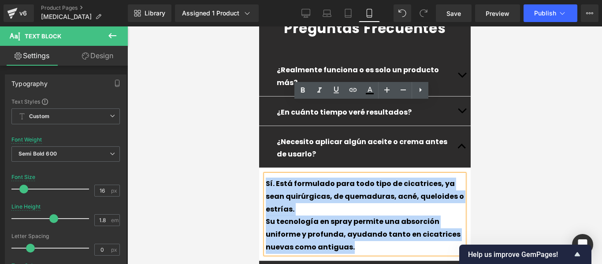
drag, startPoint x: 265, startPoint y: 106, endPoint x: 474, endPoint y: 153, distance: 214.0
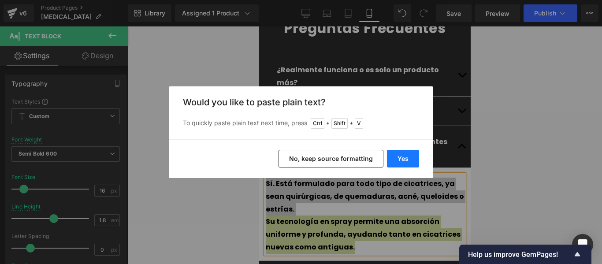
click at [412, 163] on button "Yes" at bounding box center [403, 159] width 32 height 18
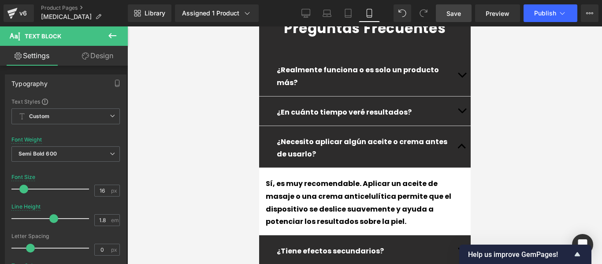
drag, startPoint x: 461, startPoint y: 7, endPoint x: 177, endPoint y: 2, distance: 284.2
click at [461, 7] on link "Save" at bounding box center [454, 13] width 36 height 18
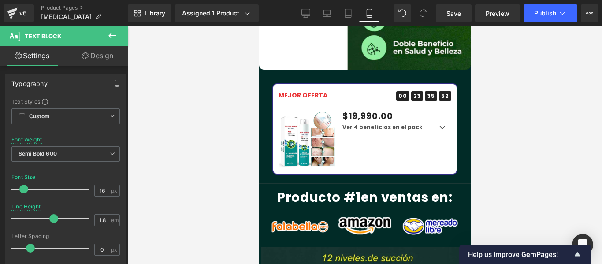
scroll to position [1220, 0]
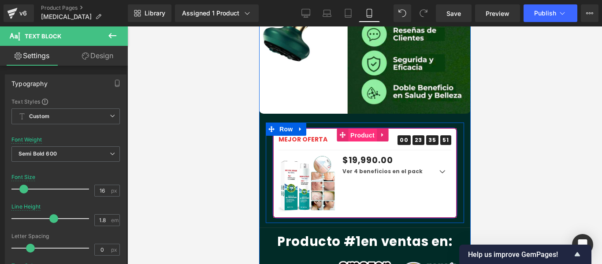
click at [363, 129] on span "Product" at bounding box center [362, 135] width 29 height 13
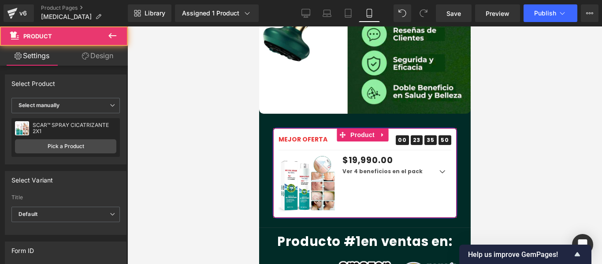
drag, startPoint x: 111, startPoint y: 53, endPoint x: 30, endPoint y: 52, distance: 81.5
click at [111, 53] on link "Design" at bounding box center [98, 56] width 64 height 20
click at [30, 52] on link "Settings" at bounding box center [32, 56] width 64 height 20
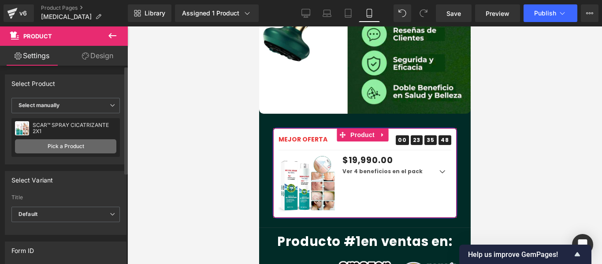
click at [73, 143] on link "Pick a Product" at bounding box center [65, 146] width 101 height 14
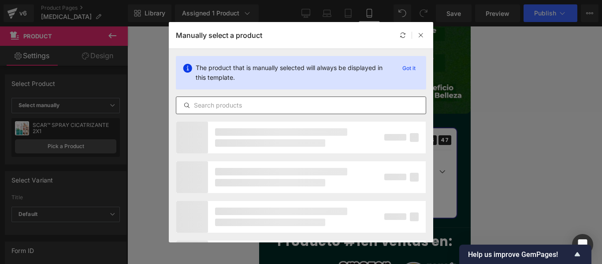
click at [258, 108] on input "text" at bounding box center [300, 105] width 249 height 11
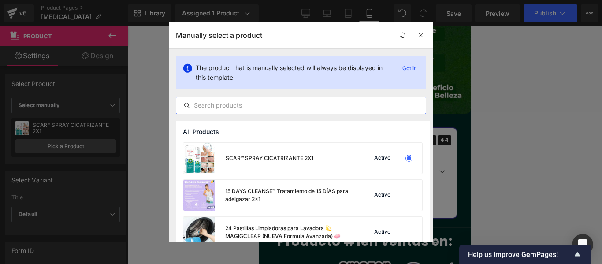
type input "s"
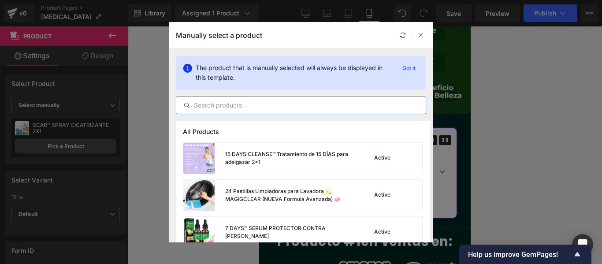
type input "p"
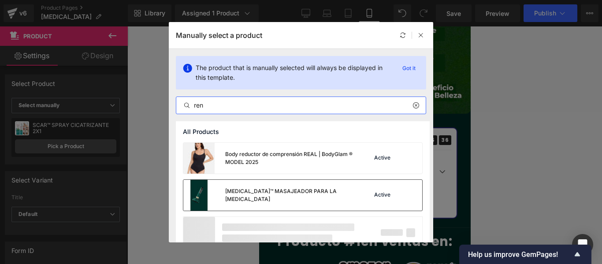
type input "ren"
click at [243, 195] on div "[MEDICAL_DATA]™ MASAJEADOR PARA LA [MEDICAL_DATA]" at bounding box center [290, 195] width 130 height 16
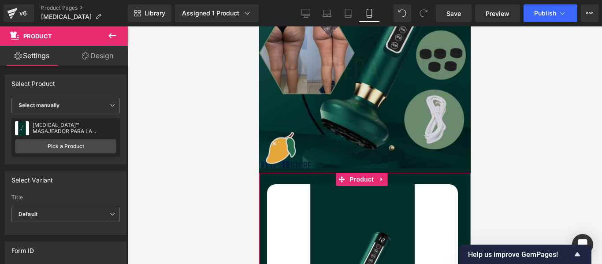
scroll to position [0, 0]
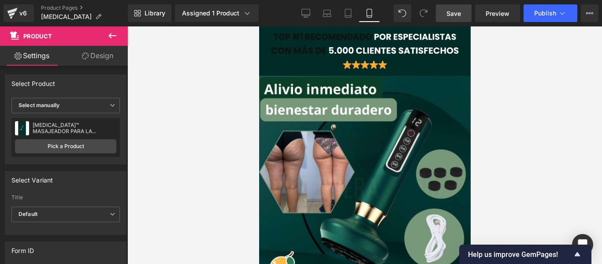
click at [450, 13] on span "Save" at bounding box center [453, 13] width 15 height 9
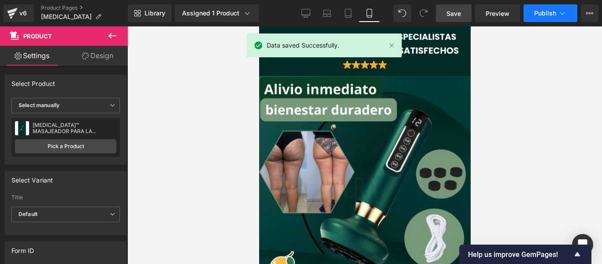
click at [540, 7] on button "Publish" at bounding box center [550, 13] width 54 height 18
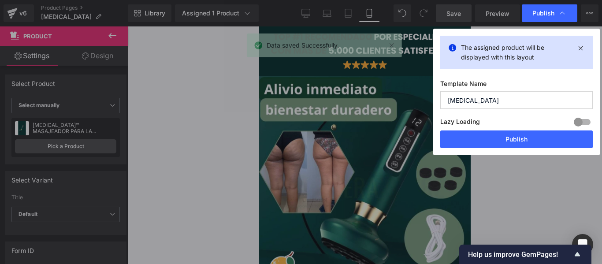
click at [499, 143] on button "Publish" at bounding box center [516, 139] width 152 height 18
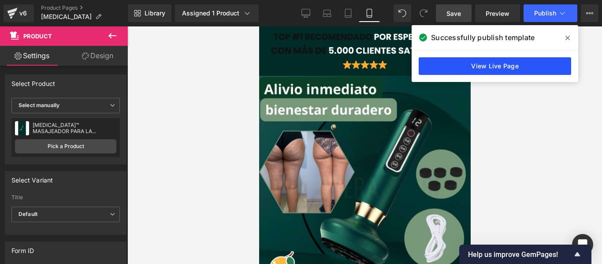
click at [460, 62] on link "View Live Page" at bounding box center [494, 66] width 152 height 18
